Goal: Task Accomplishment & Management: Manage account settings

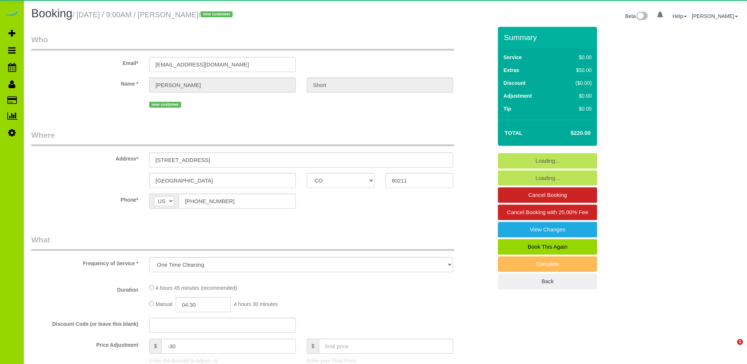
select select "CO"
select select "number:1"
select select "number:11"
select select "object:1158"
select select "spot1"
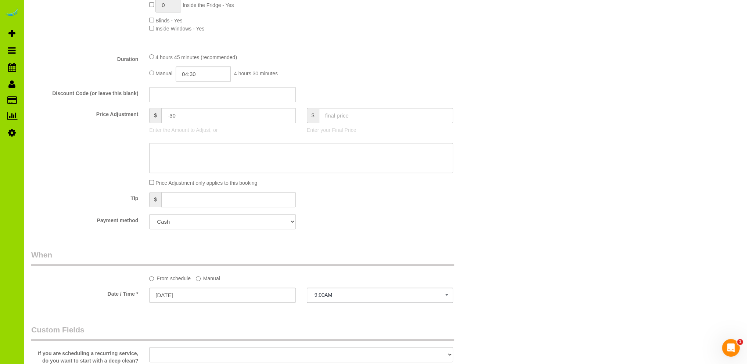
scroll to position [367, 0]
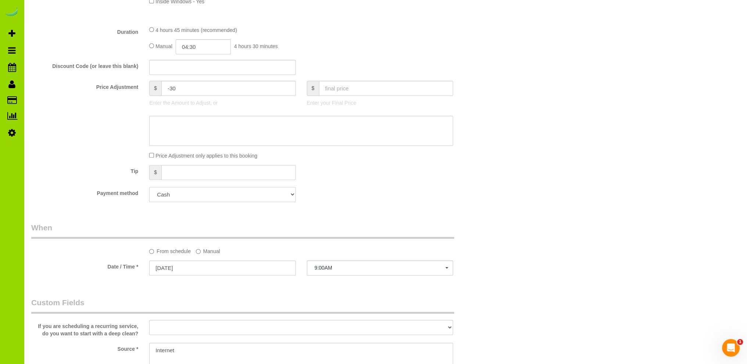
click at [199, 195] on select "Add Credit Card Cash Check Paypal" at bounding box center [222, 194] width 146 height 15
click at [361, 195] on div "Payment method Add Credit Card Cash Check Paypal" at bounding box center [262, 194] width 472 height 15
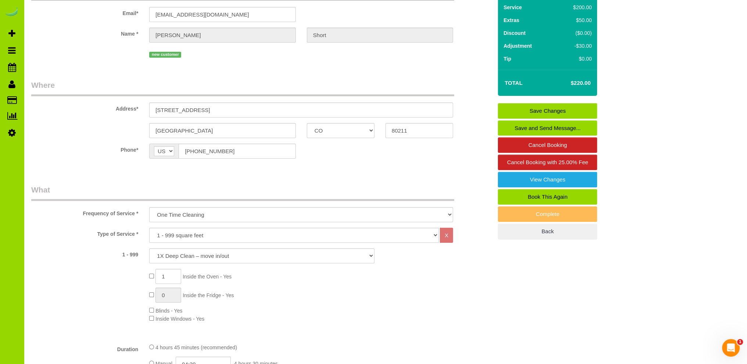
scroll to position [0, 0]
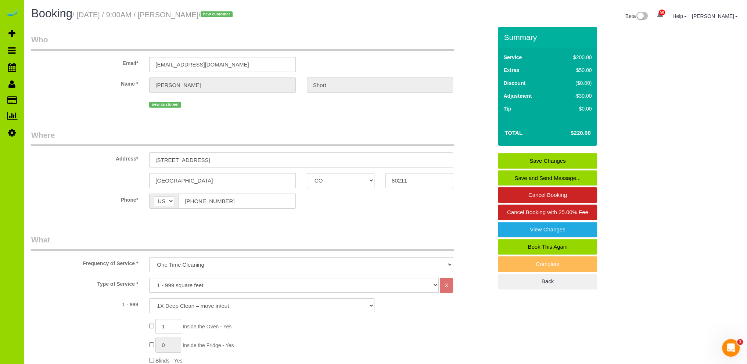
click at [51, 84] on label "Name *" at bounding box center [85, 83] width 118 height 10
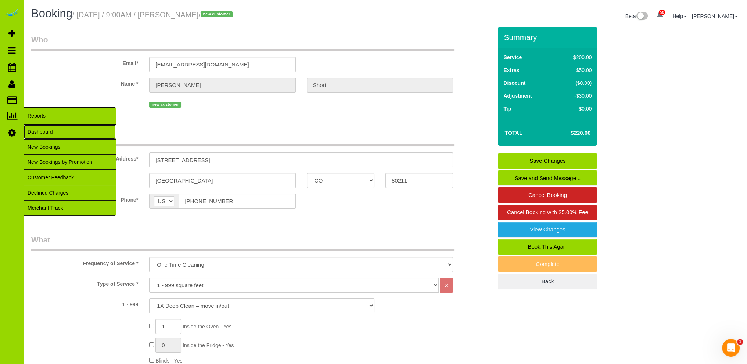
click at [36, 132] on link "Dashboard" at bounding box center [70, 132] width 92 height 15
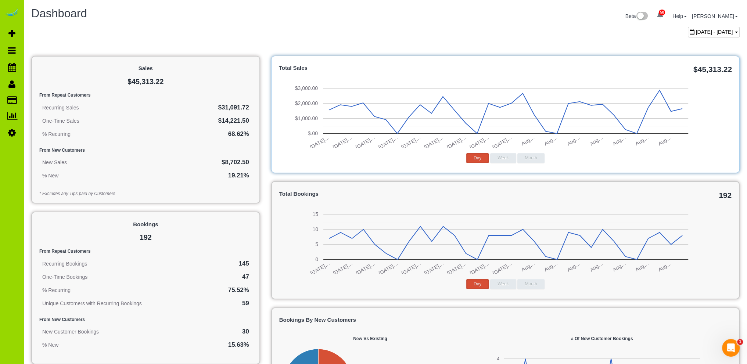
click at [696, 32] on span "[DATE] - [DATE]" at bounding box center [714, 32] width 37 height 6
type input "**********"
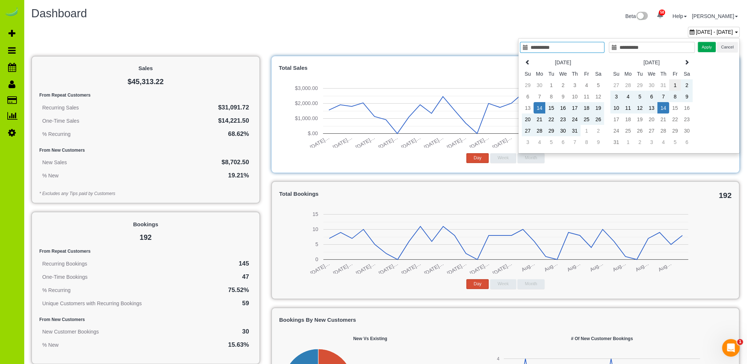
type input "**********"
click at [675, 84] on td "1" at bounding box center [675, 84] width 12 height 11
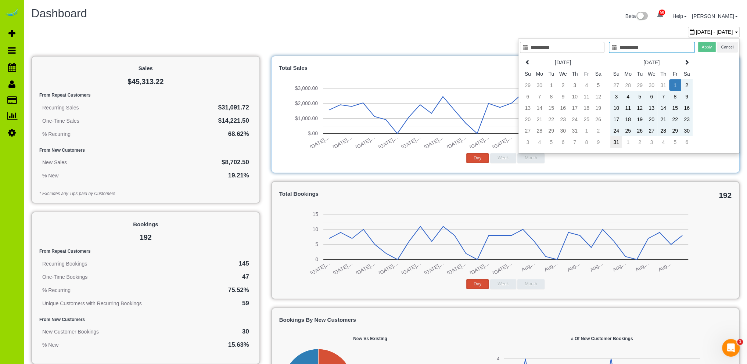
type input "**********"
click at [619, 141] on td "31" at bounding box center [616, 141] width 12 height 11
type input "**********"
click at [707, 47] on button "Apply" at bounding box center [707, 47] width 18 height 11
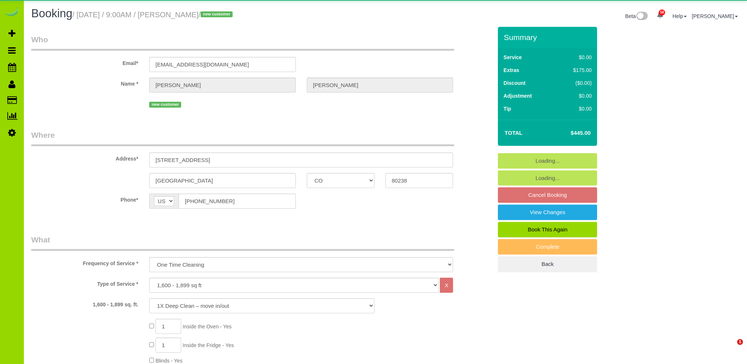
select select "CO"
select select "number:4"
select select "number:14"
select select "object:1212"
select select "spot1"
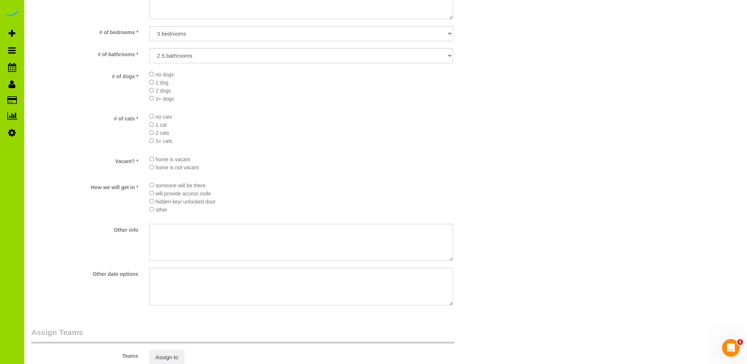
scroll to position [991, 0]
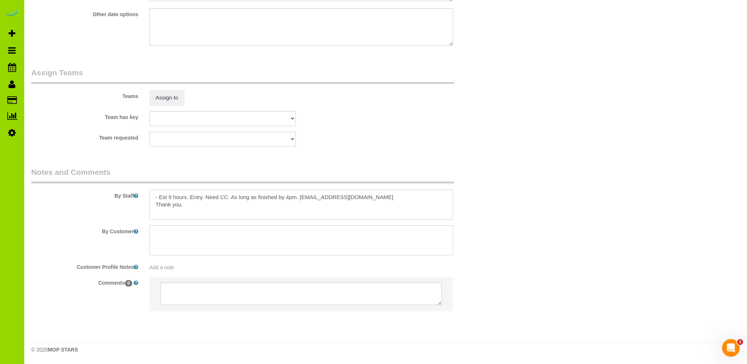
click at [376, 197] on textarea at bounding box center [301, 205] width 304 height 30
click at [297, 195] on textarea at bounding box center [301, 205] width 304 height 30
type textarea "- Est 9 hours. Entry. Need CC. Thank you."
click at [169, 265] on span "Add a note" at bounding box center [161, 268] width 25 height 6
click at [238, 196] on textarea at bounding box center [301, 202] width 304 height 30
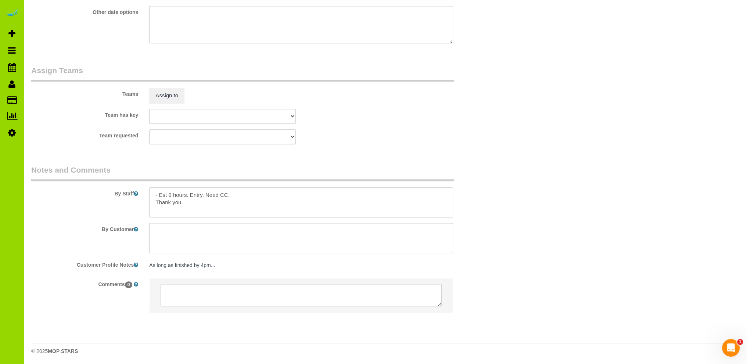
click at [224, 267] on pre "As long as finished by 4pm..." at bounding box center [301, 265] width 304 height 7
click at [231, 267] on textarea "As long as finished by 4pm..." at bounding box center [301, 299] width 304 height 81
paste textarea ", as long as we aren’t ending too late in the evening as we have a flight to ca…"
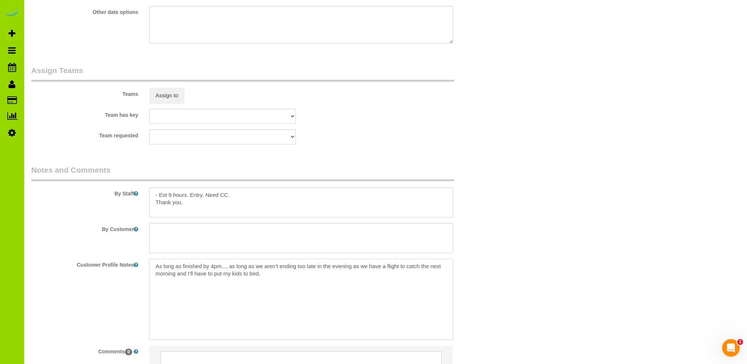
type textarea "As long as finished by 4pm..., as long as we aren’t ending too late in the even…"
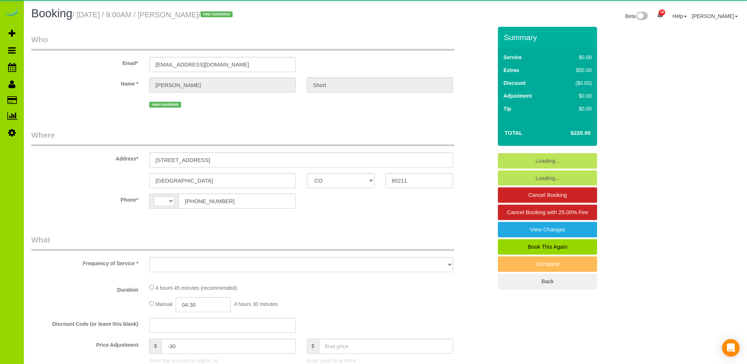
select select "CO"
select select "string:[GEOGRAPHIC_DATA]"
select select "object:1222"
select select "spot1"
select select "number:1"
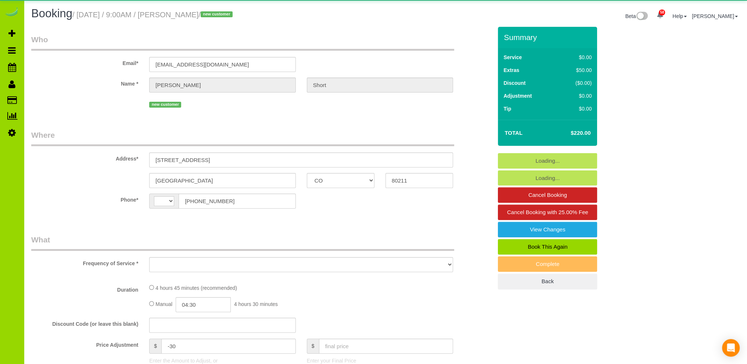
select select "number:11"
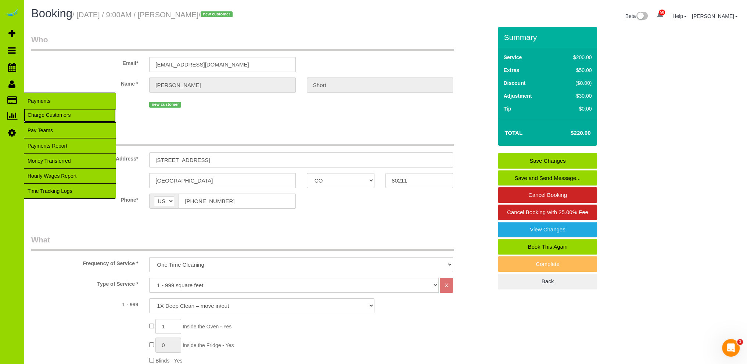
click at [37, 115] on link "Charge Customers" at bounding box center [70, 115] width 92 height 15
select select
